Goal: Information Seeking & Learning: Learn about a topic

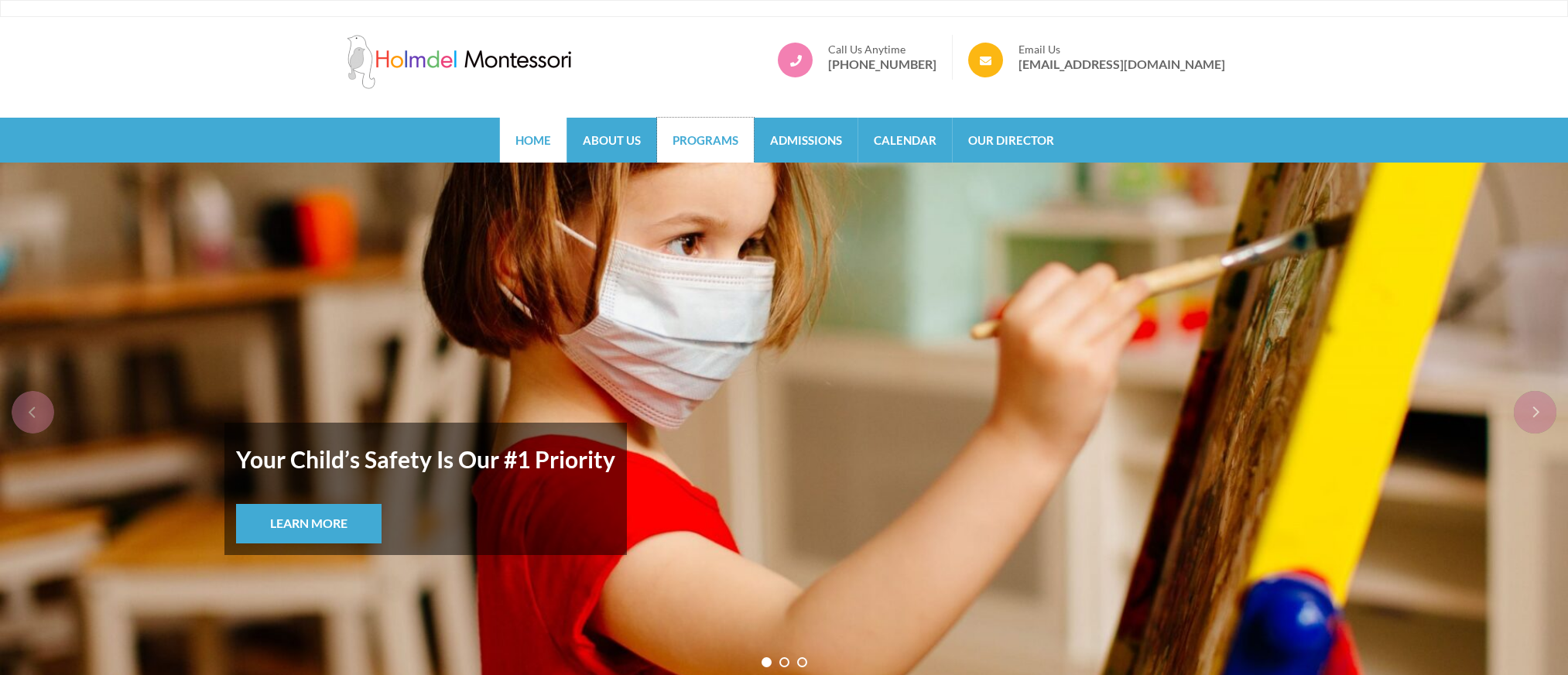
click at [688, 147] on link "Programs" at bounding box center [705, 140] width 97 height 44
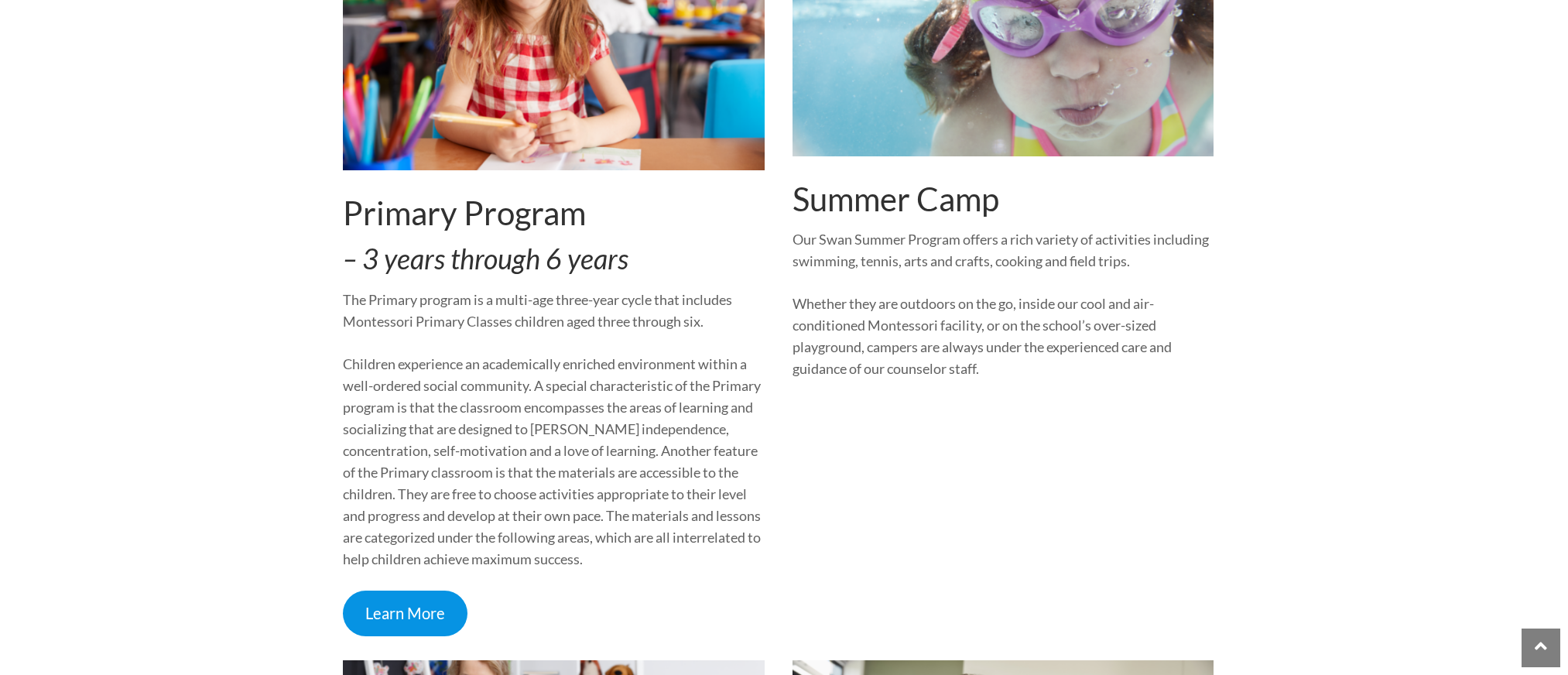
scroll to position [1316, 0]
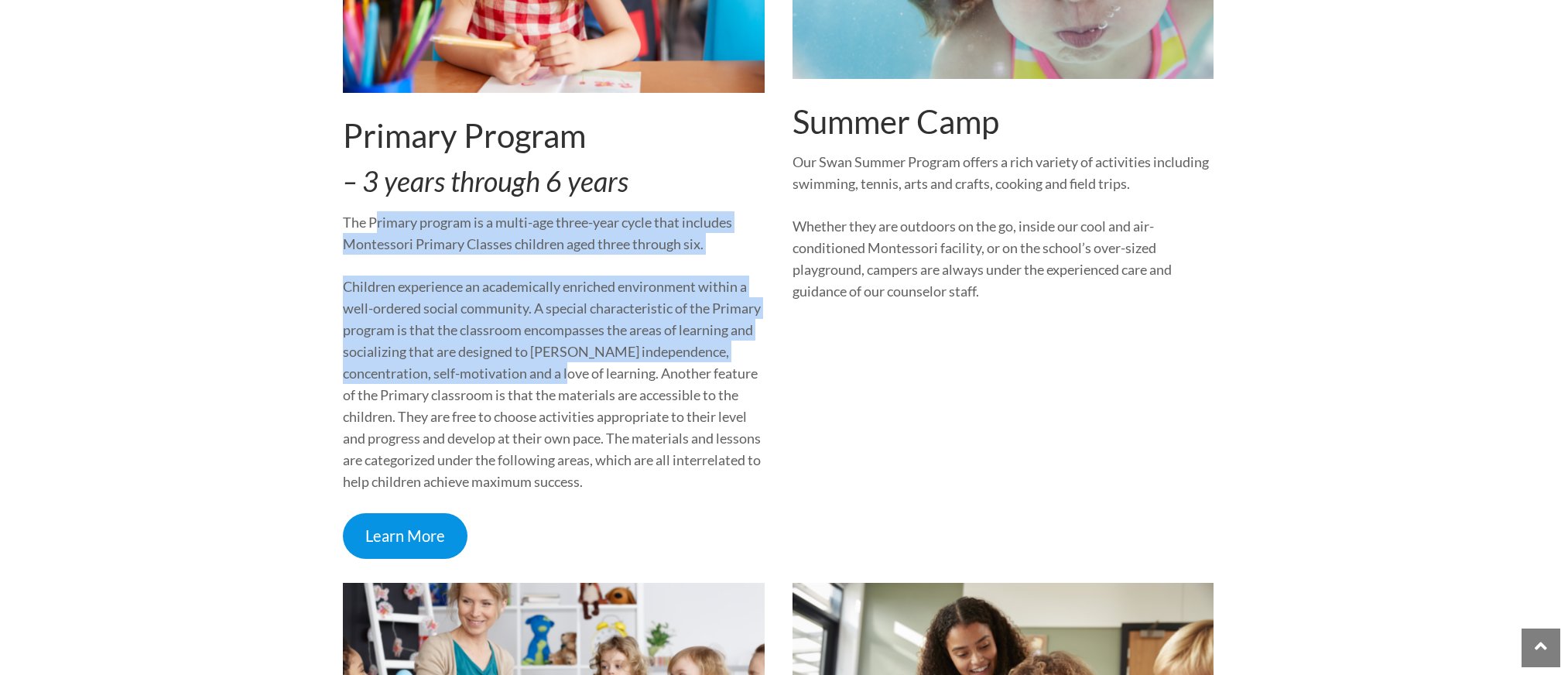
drag, startPoint x: 373, startPoint y: 230, endPoint x: 631, endPoint y: 400, distance: 309.0
click at [631, 400] on div "Primary Program – 3 years through 6 years The Primary program is a multi-age th…" at bounding box center [554, 185] width 421 height 747
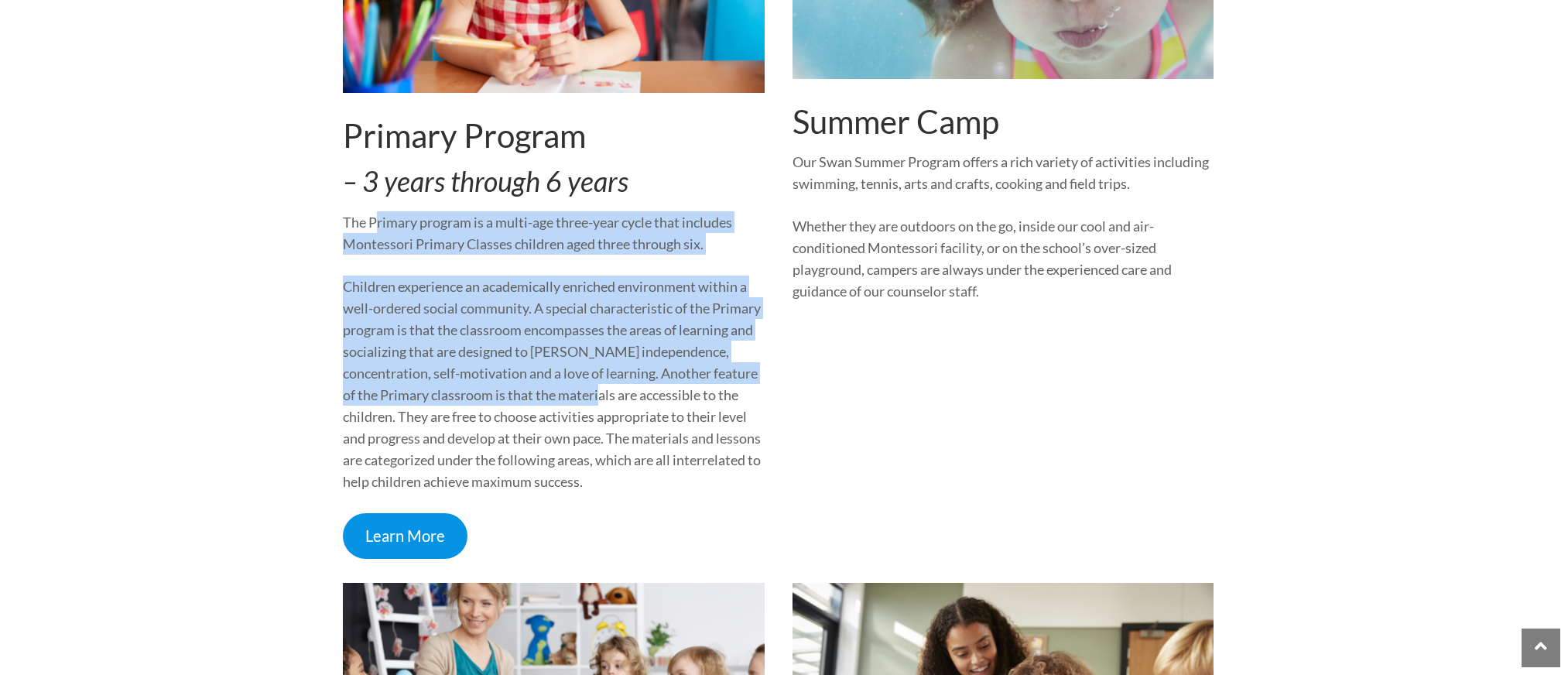
click at [631, 400] on p "Children experience an academically enriched environment within a well-ordered …" at bounding box center [554, 384] width 421 height 217
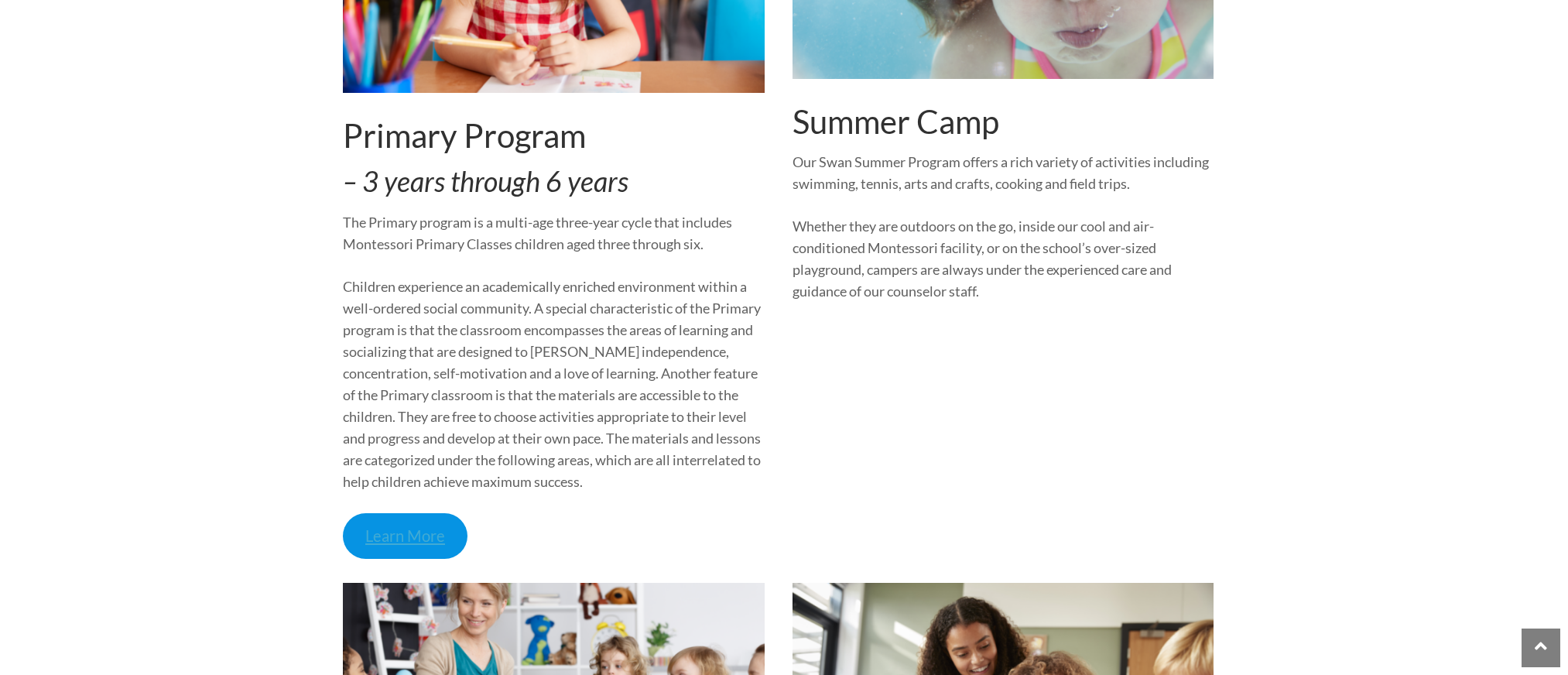
click at [400, 526] on link "Learn More" at bounding box center [405, 535] width 124 height 45
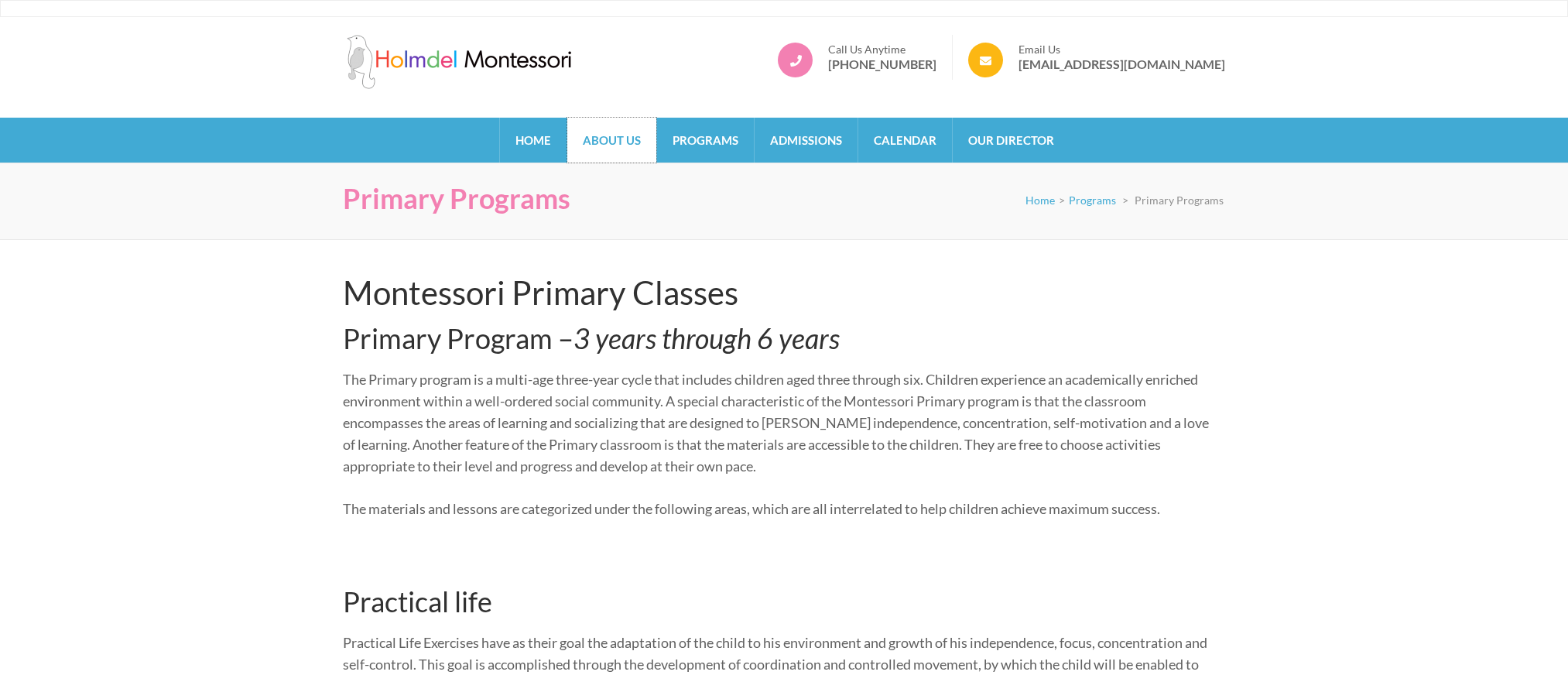
click at [625, 152] on link "About Us" at bounding box center [612, 140] width 89 height 44
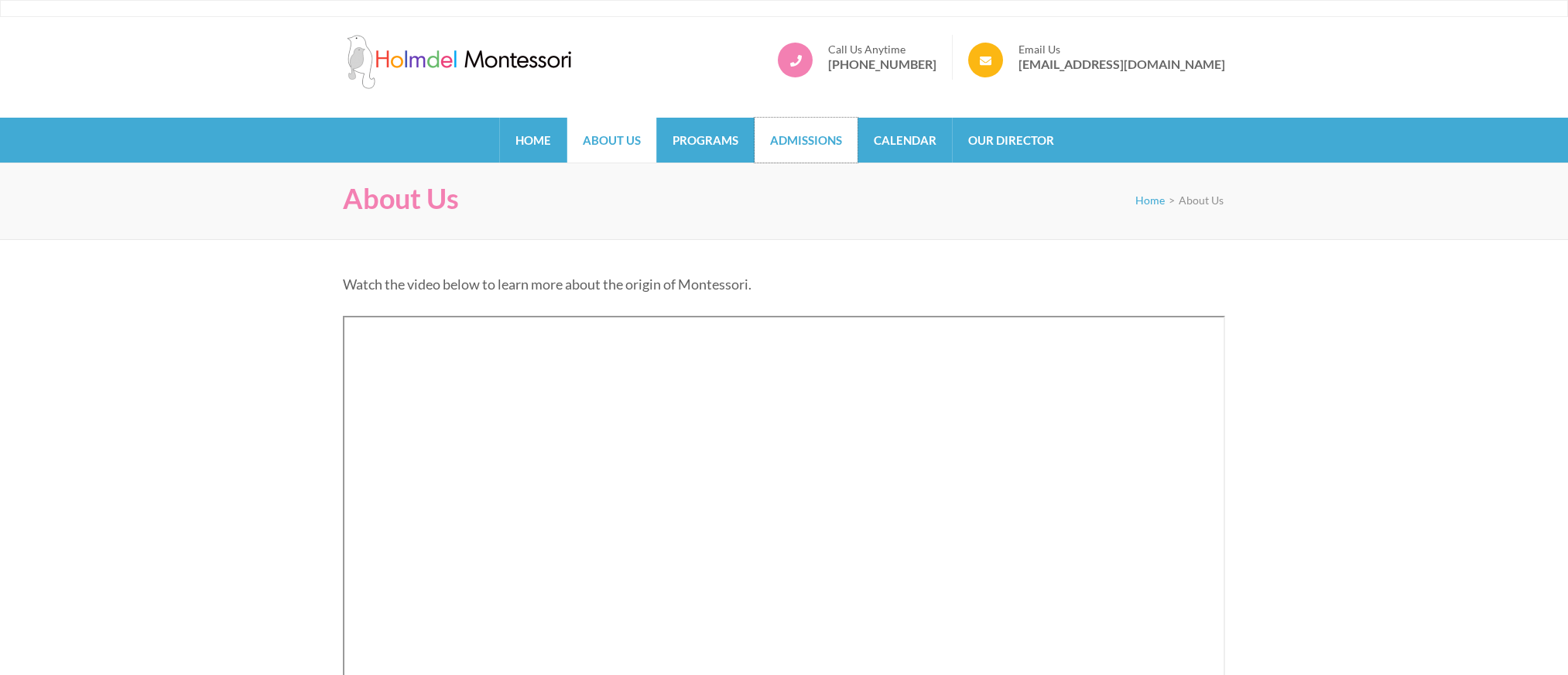
click at [760, 148] on link "Admissions" at bounding box center [806, 140] width 103 height 44
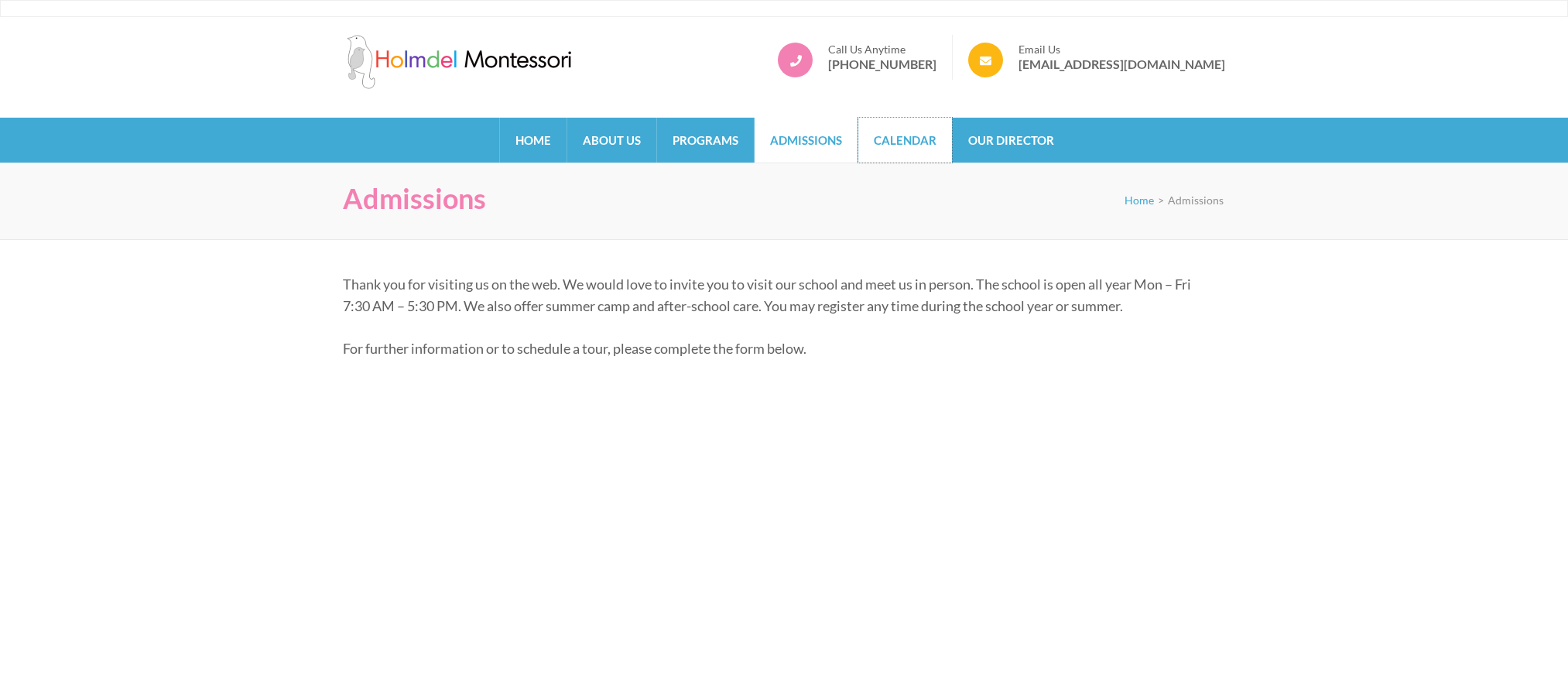
click at [886, 157] on link "Calendar" at bounding box center [904, 140] width 93 height 44
click at [550, 142] on link "Home" at bounding box center [532, 140] width 67 height 44
